Goal: Register for event/course

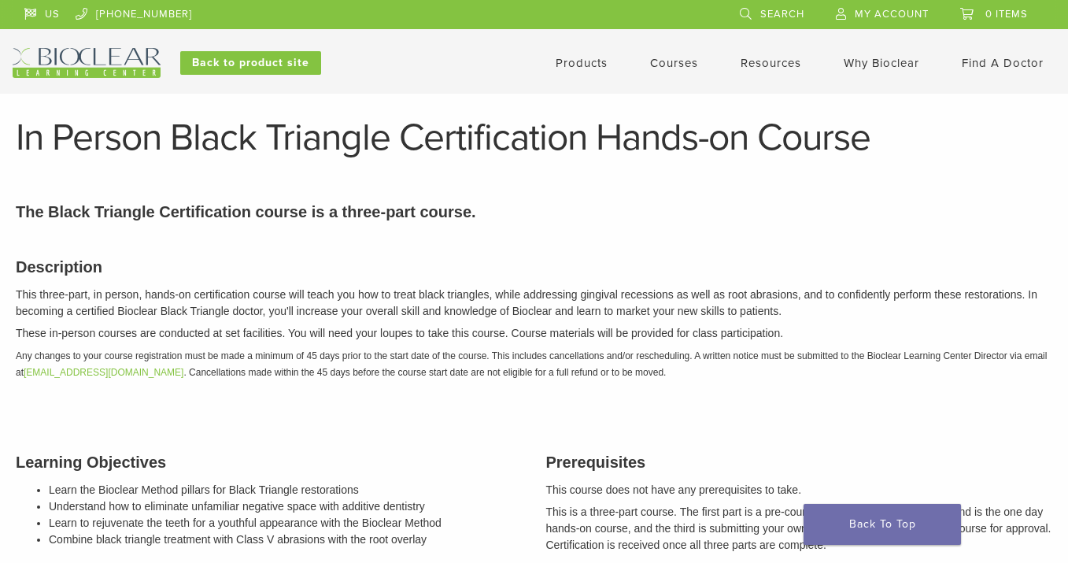
click at [685, 59] on link "Courses" at bounding box center [674, 63] width 48 height 14
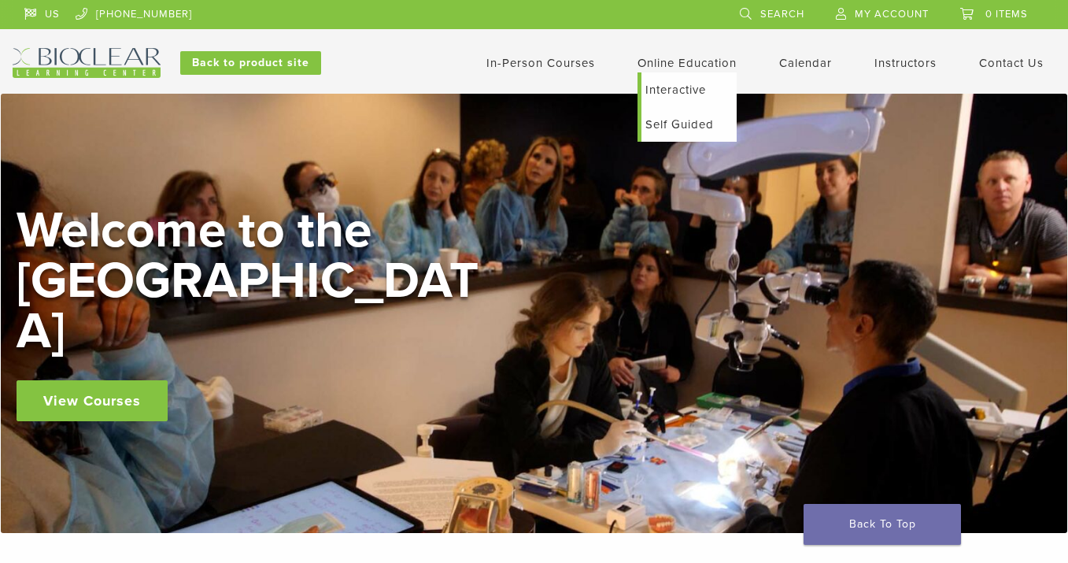
click at [677, 89] on link "Interactive" at bounding box center [688, 89] width 95 height 35
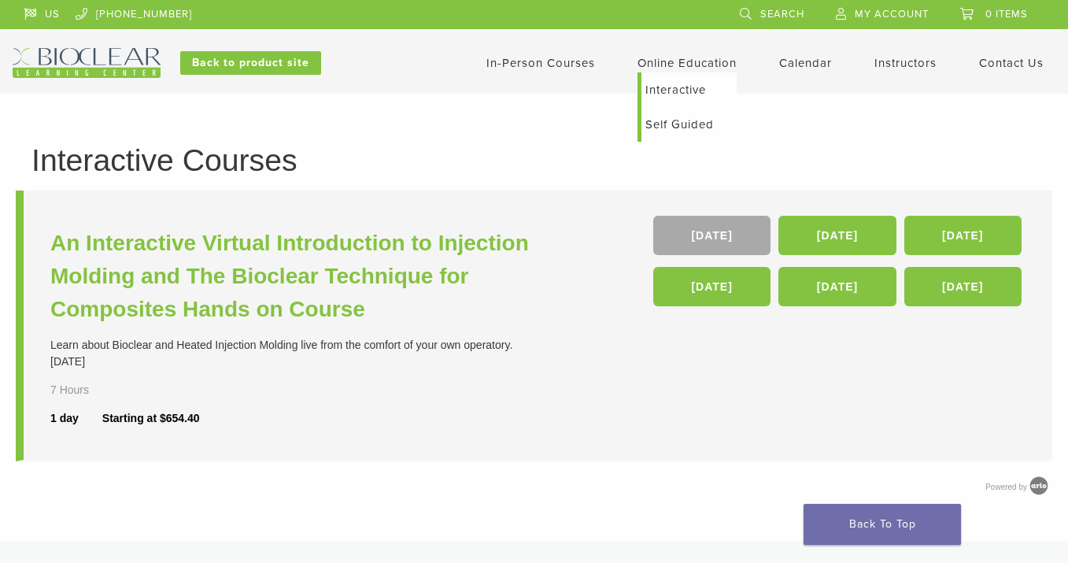
click at [659, 117] on link "Self Guided" at bounding box center [688, 124] width 95 height 35
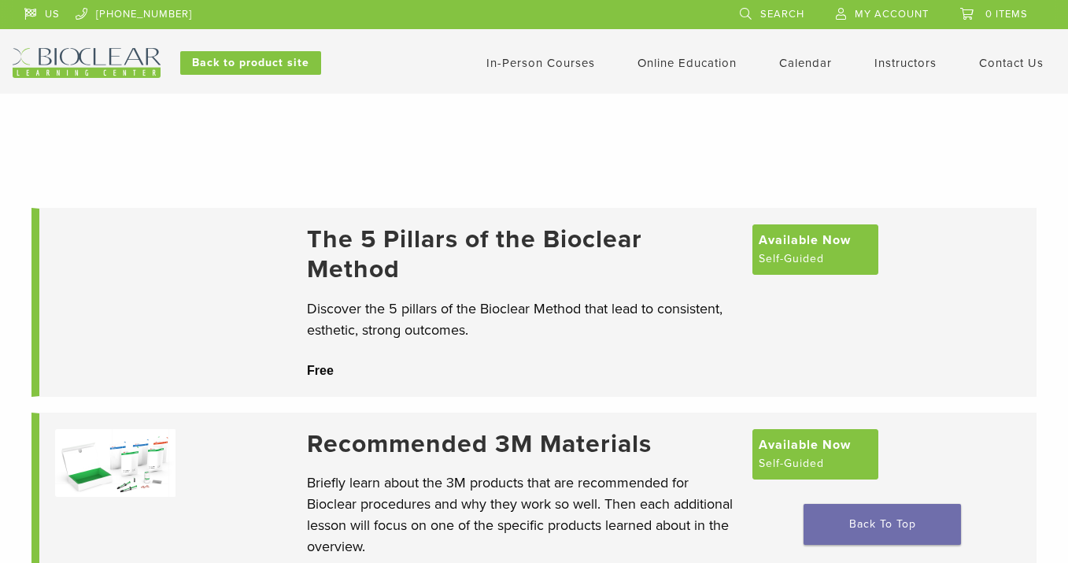
click at [546, 56] on link "In-Person Courses" at bounding box center [540, 63] width 109 height 14
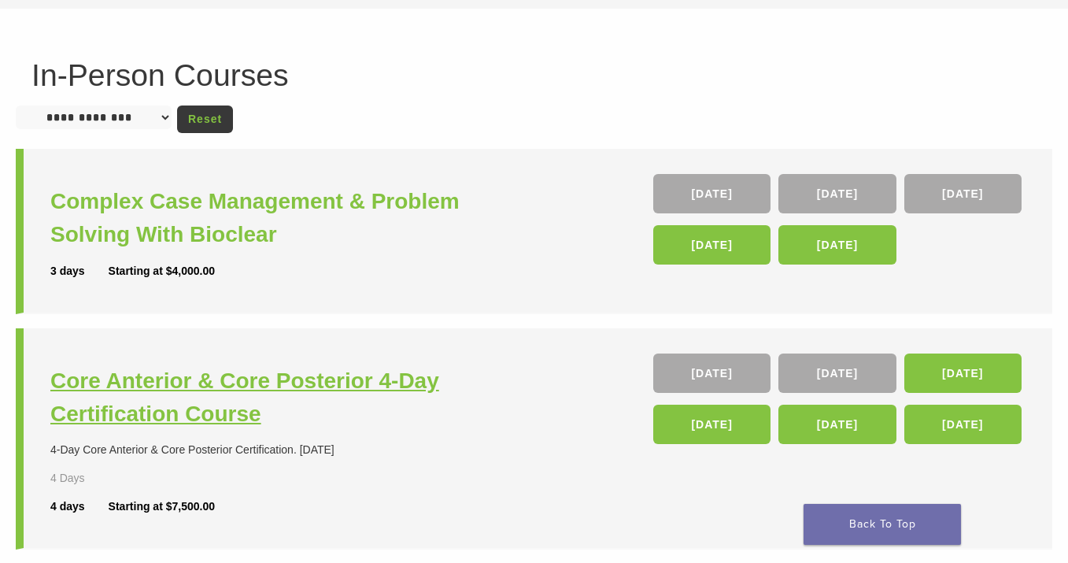
scroll to position [86, 0]
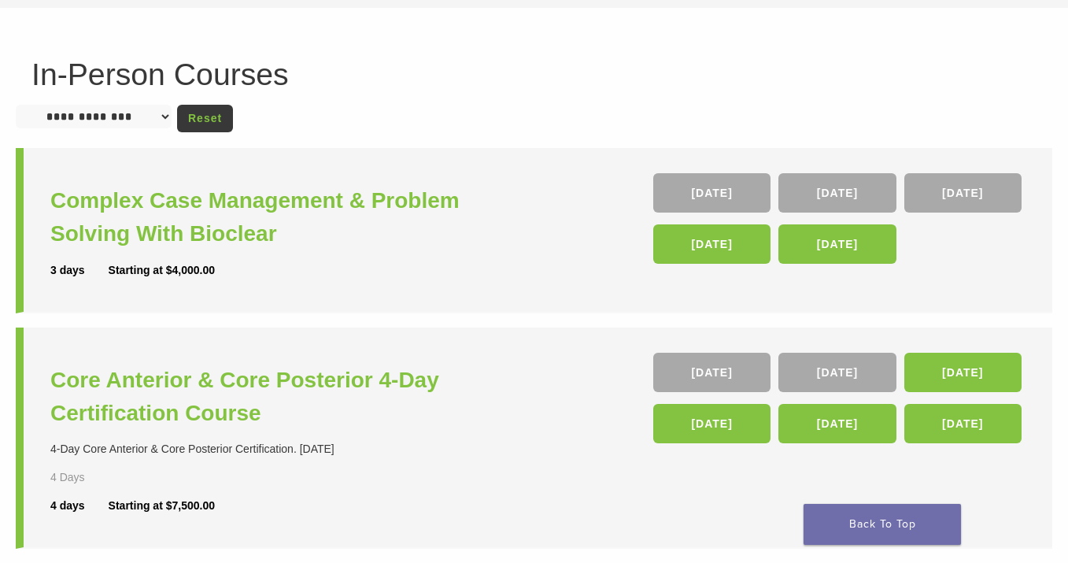
click at [172, 116] on select "**********" at bounding box center [94, 117] width 156 height 24
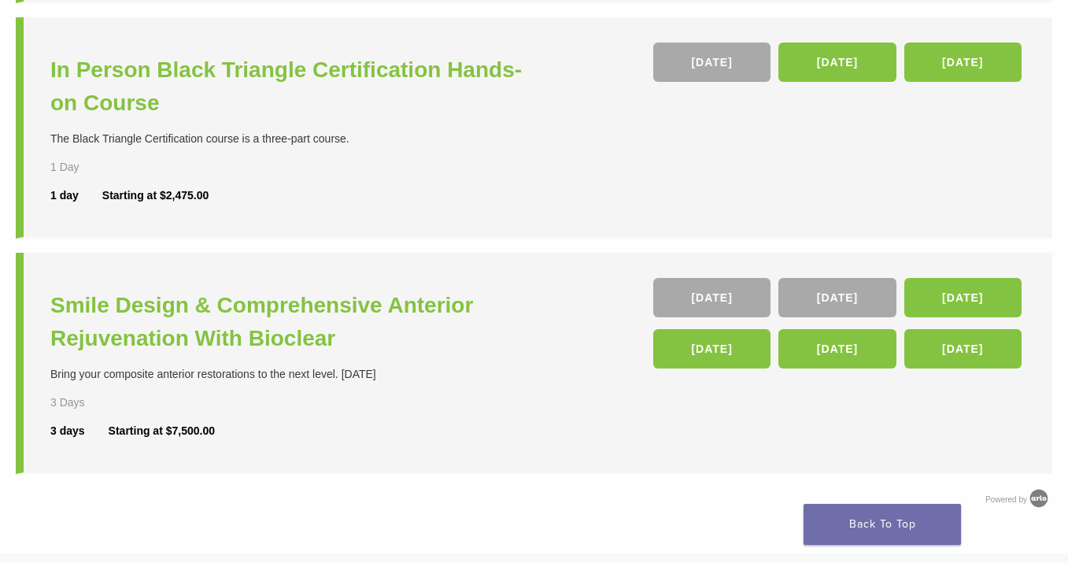
scroll to position [0, 0]
